Goal: Transaction & Acquisition: Purchase product/service

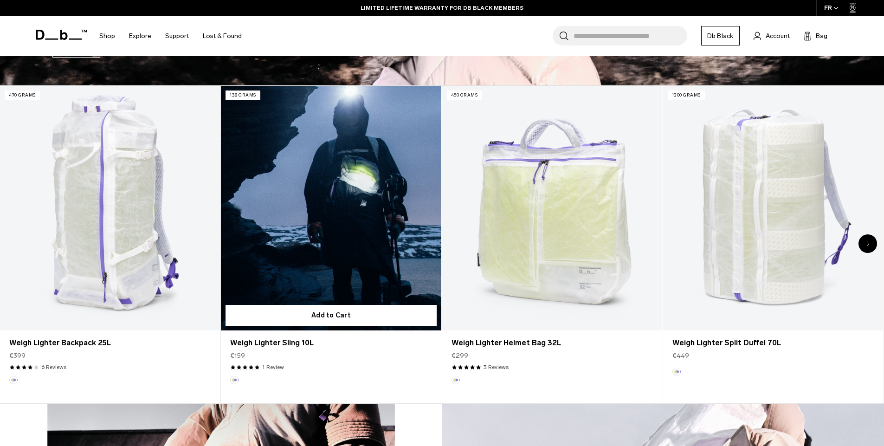
scroll to position [466, 0]
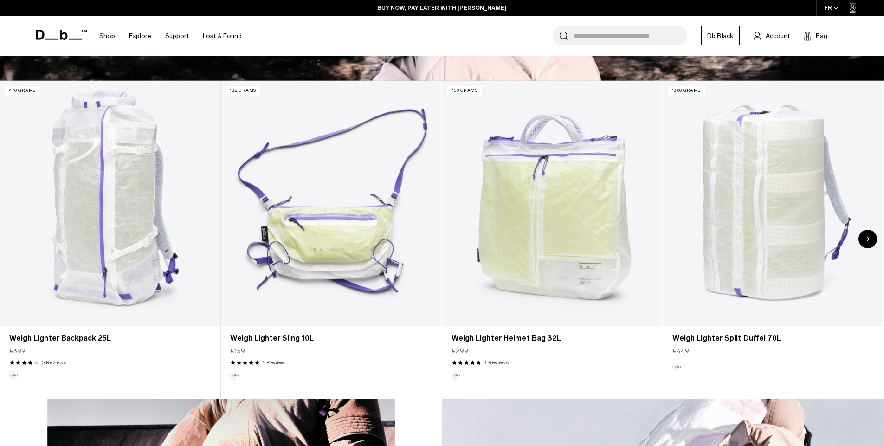
click at [869, 235] on div "Next slide" at bounding box center [868, 239] width 19 height 19
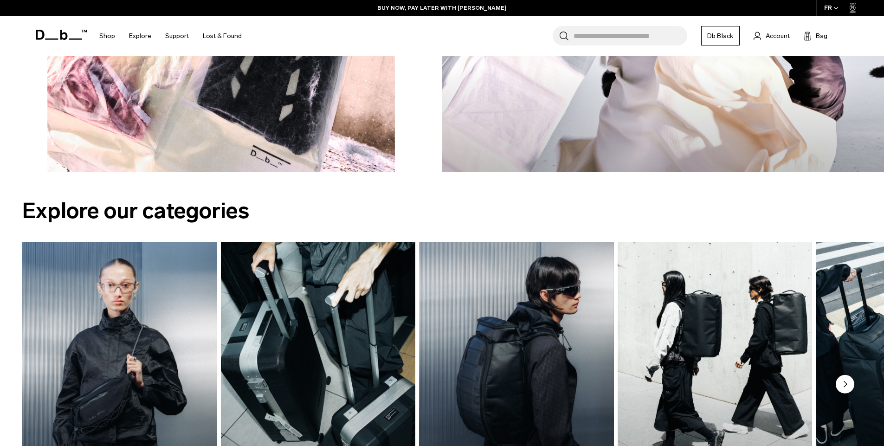
scroll to position [1198, 0]
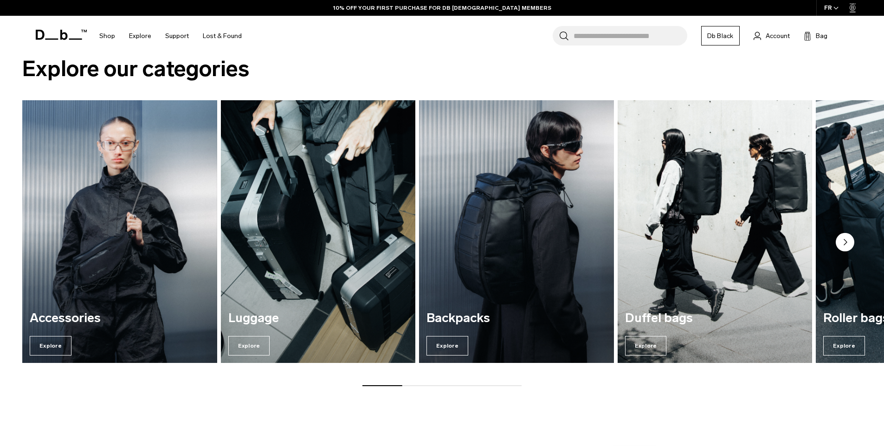
click at [538, 232] on img "3 / 7" at bounding box center [516, 231] width 201 height 271
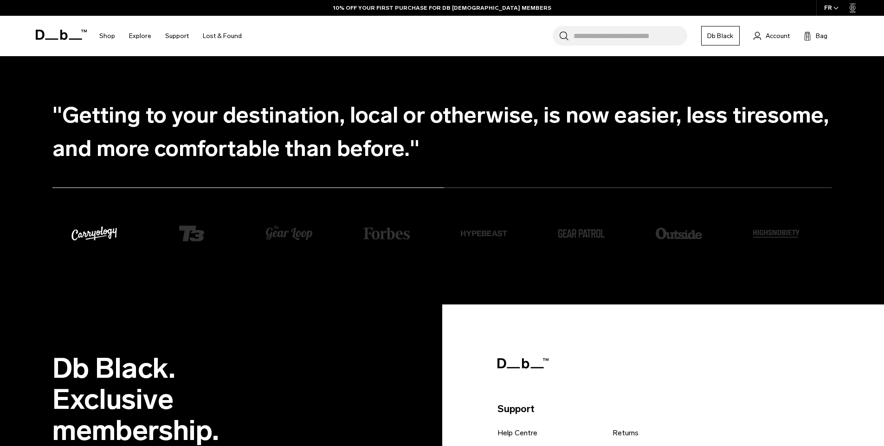
scroll to position [2534, 0]
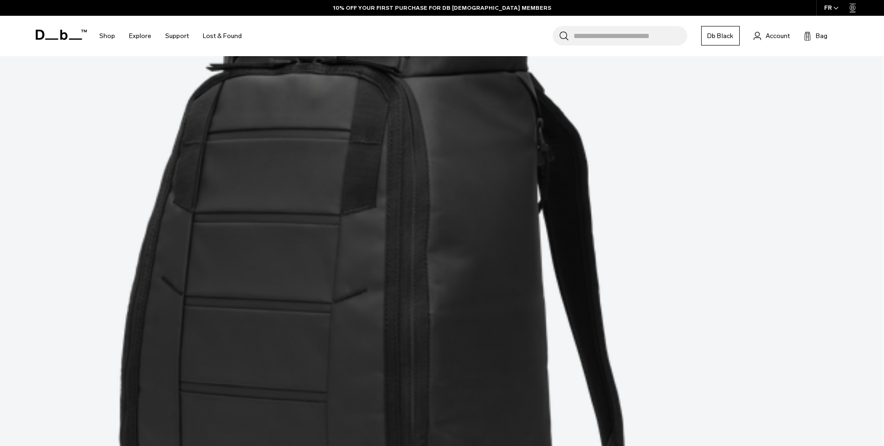
scroll to position [466, 0]
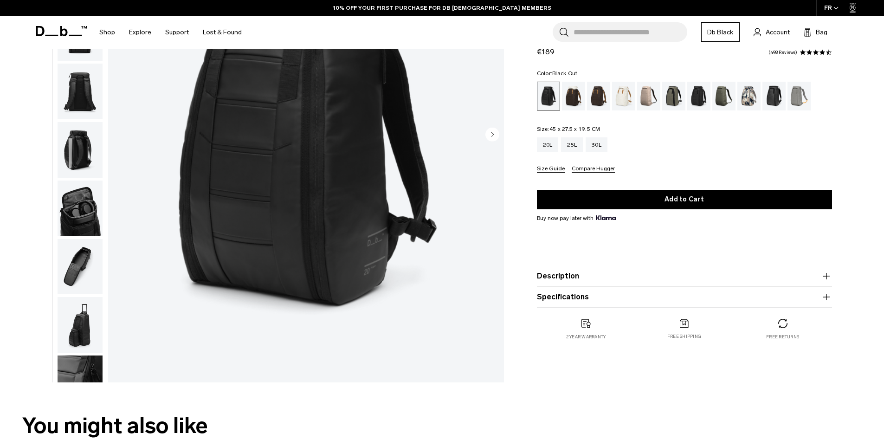
scroll to position [21, 0]
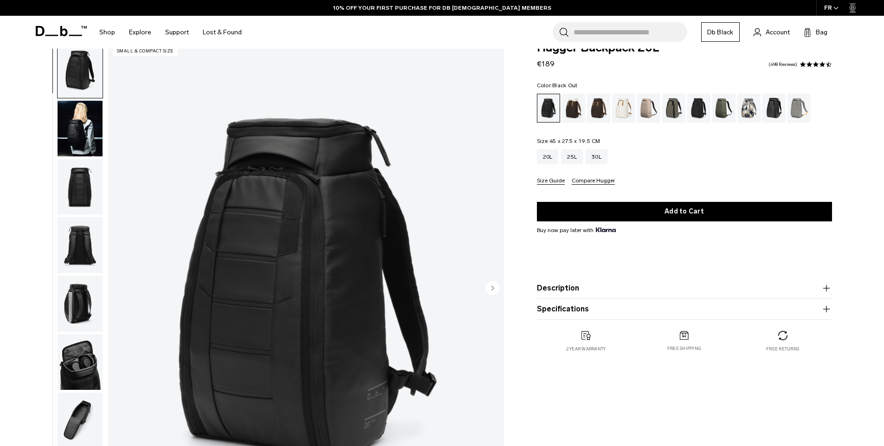
click at [91, 142] on img "button" at bounding box center [80, 129] width 45 height 56
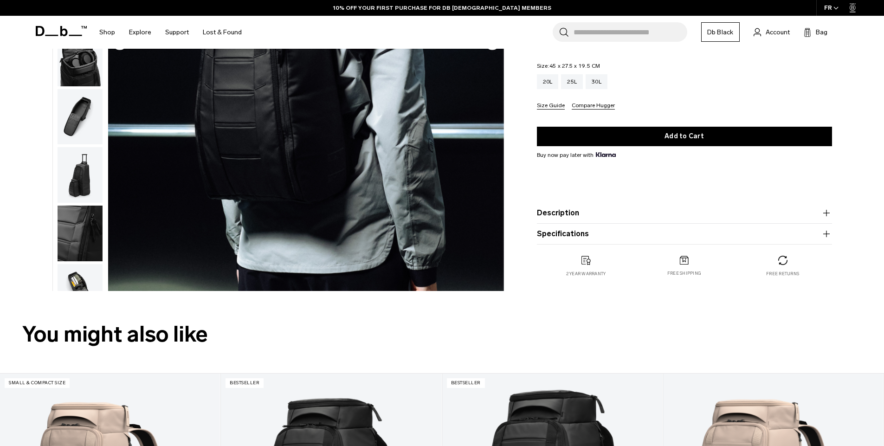
scroll to position [160, 0]
